Goal: Information Seeking & Learning: Learn about a topic

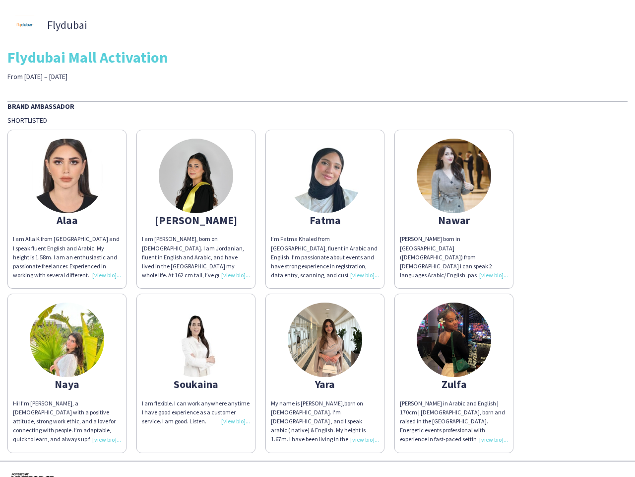
click at [318, 238] on div "I’m Fatma Khaled from [GEOGRAPHIC_DATA], fluent in Arabic and English. I’m pass…" at bounding box center [325, 256] width 108 height 45
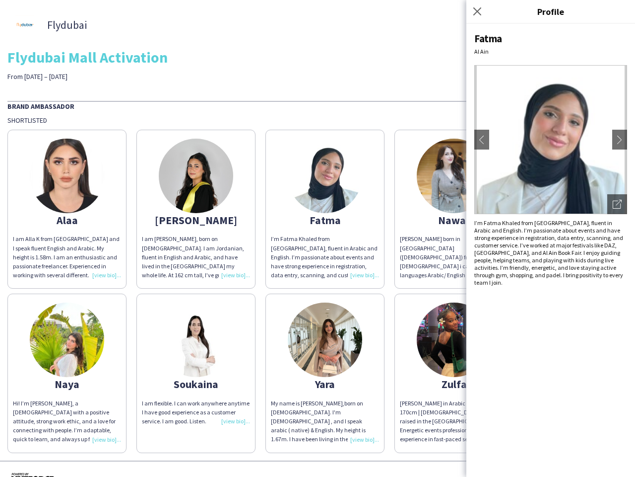
click at [67, 209] on img at bounding box center [67, 176] width 74 height 74
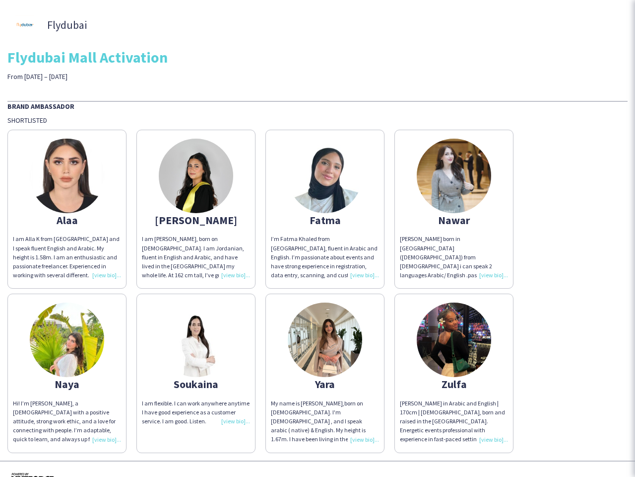
click at [196, 209] on img at bounding box center [196, 176] width 74 height 74
click at [325, 209] on img at bounding box center [325, 176] width 74 height 74
click at [454, 209] on img at bounding box center [454, 176] width 74 height 74
click at [67, 373] on img at bounding box center [67, 339] width 74 height 74
click at [196, 373] on img at bounding box center [196, 339] width 74 height 74
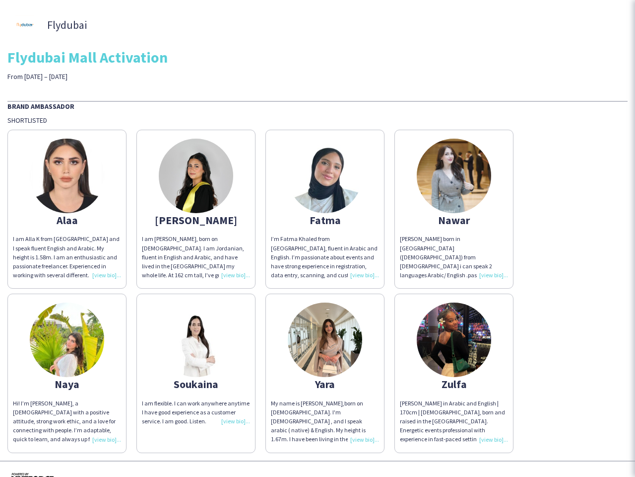
click at [325, 373] on img at bounding box center [325, 339] width 74 height 74
click at [454, 373] on img at bounding box center [454, 339] width 74 height 74
